Goal: Transaction & Acquisition: Download file/media

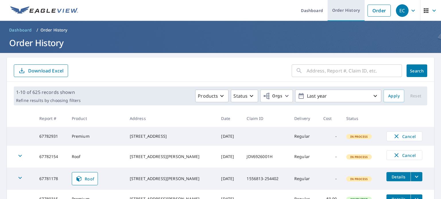
click at [346, 10] on link "Order History" at bounding box center [345, 10] width 37 height 21
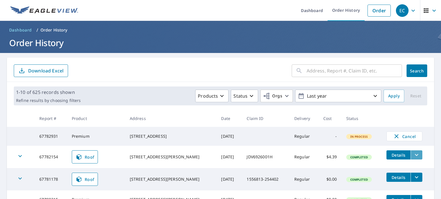
click at [413, 156] on icon "filesDropdownBtn-67782154" at bounding box center [416, 155] width 7 height 7
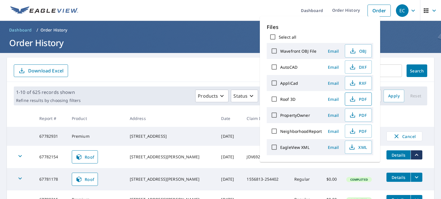
click at [358, 100] on span "PDF" at bounding box center [357, 99] width 18 height 7
click at [400, 32] on ol "Dashboard / Order History" at bounding box center [220, 30] width 427 height 9
